Goal: Information Seeking & Learning: Learn about a topic

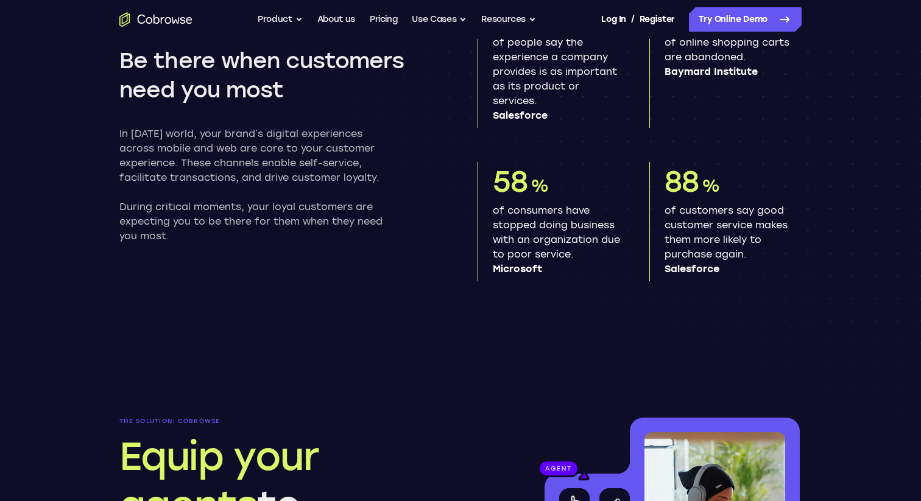
scroll to position [704, 0]
click at [375, 21] on link "Pricing" at bounding box center [384, 19] width 28 height 24
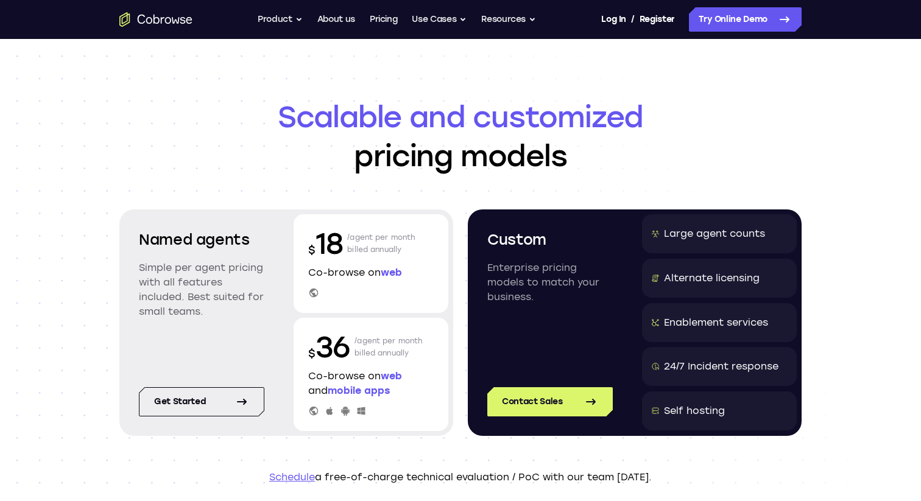
click at [170, 9] on div "Go back Powerful, Flexible and Trustworthy. Avoid all extra friction for both A…" at bounding box center [461, 19] width 780 height 24
click at [168, 27] on div "Go back Powerful, Flexible and Trustworthy. Avoid all extra friction for both A…" at bounding box center [461, 19] width 780 height 24
click at [168, 24] on icon "Go to the home page" at bounding box center [155, 19] width 73 height 15
